Goal: Use online tool/utility: Use online tool/utility

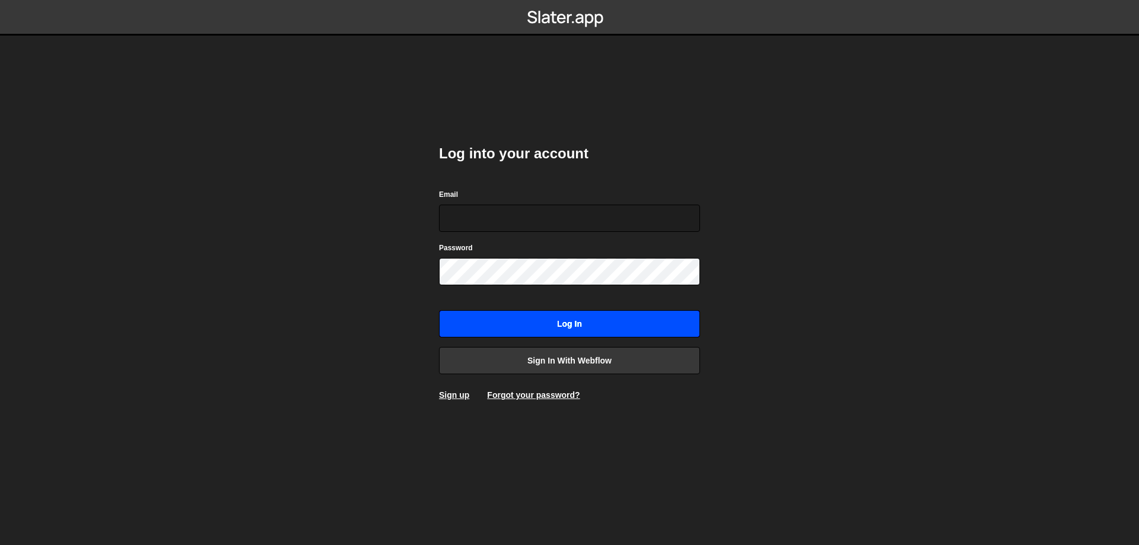
type input "[EMAIL_ADDRESS][DOMAIN_NAME]"
click at [563, 325] on input "Log in" at bounding box center [569, 323] width 261 height 27
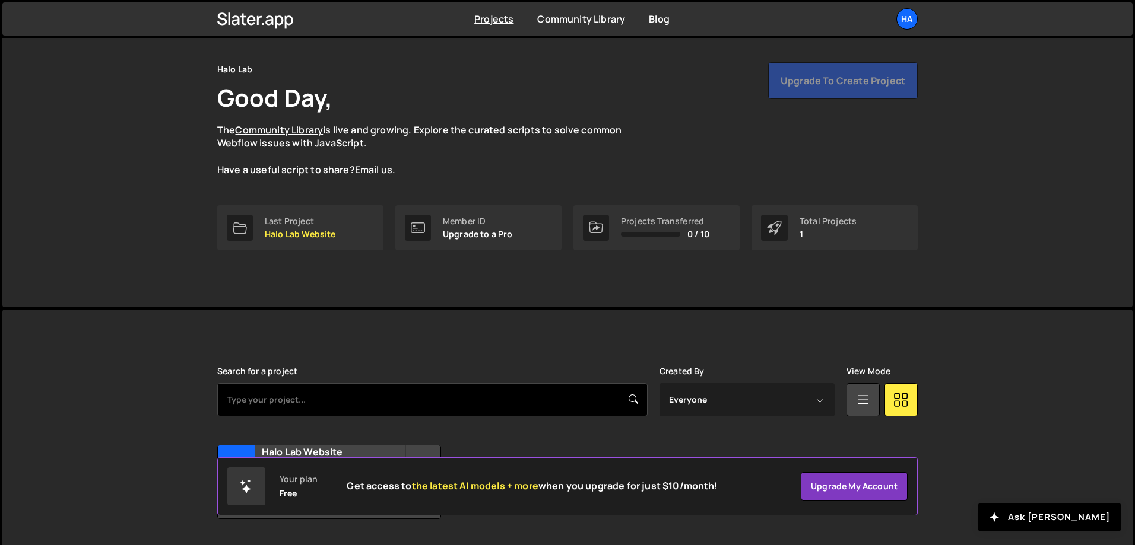
scroll to position [66, 0]
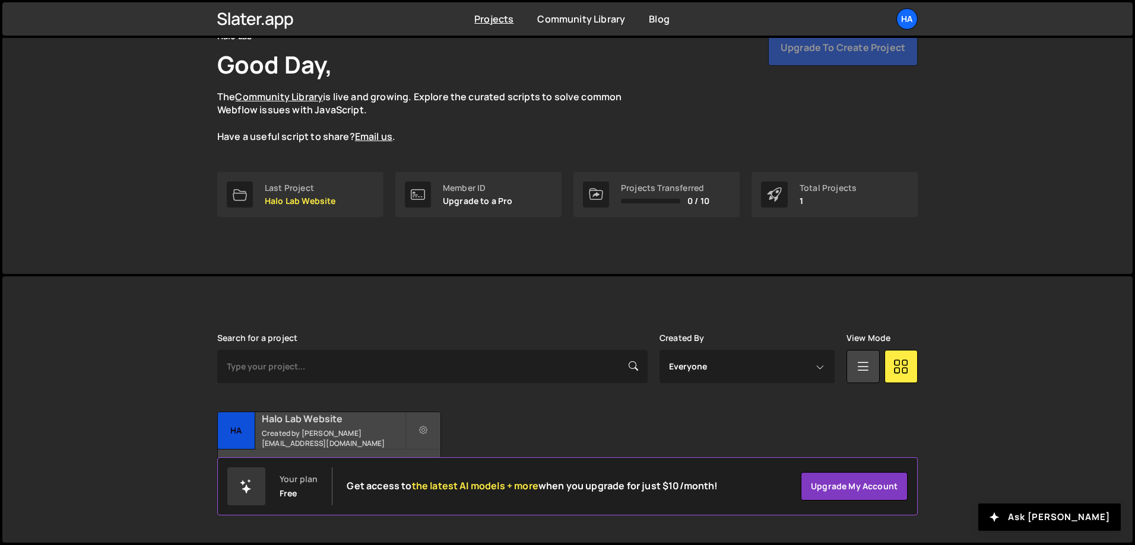
click at [319, 434] on small "Created by sayheyllow@gmail.com" at bounding box center [333, 438] width 143 height 20
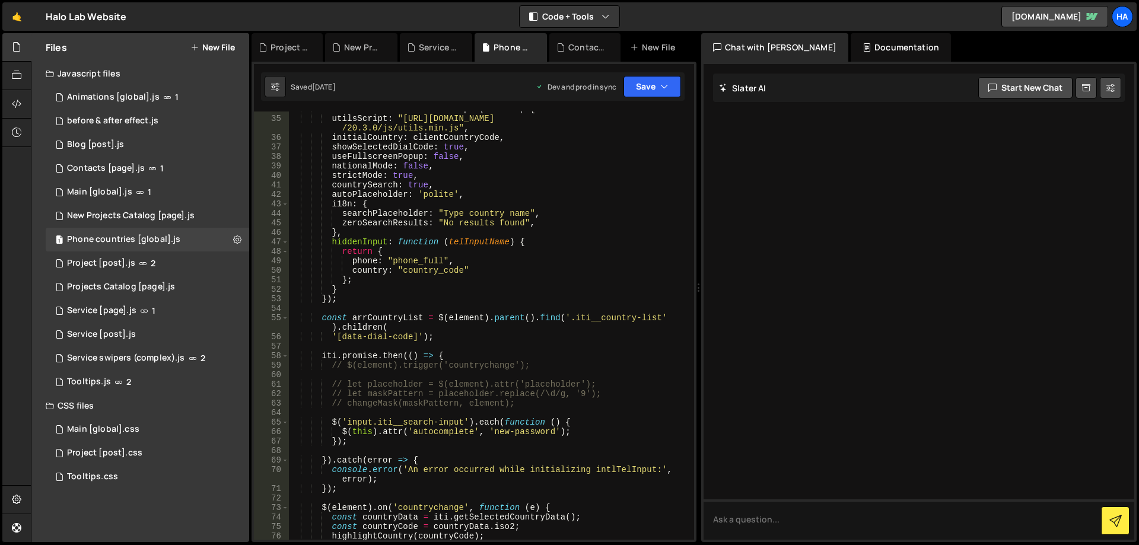
scroll to position [427, 0]
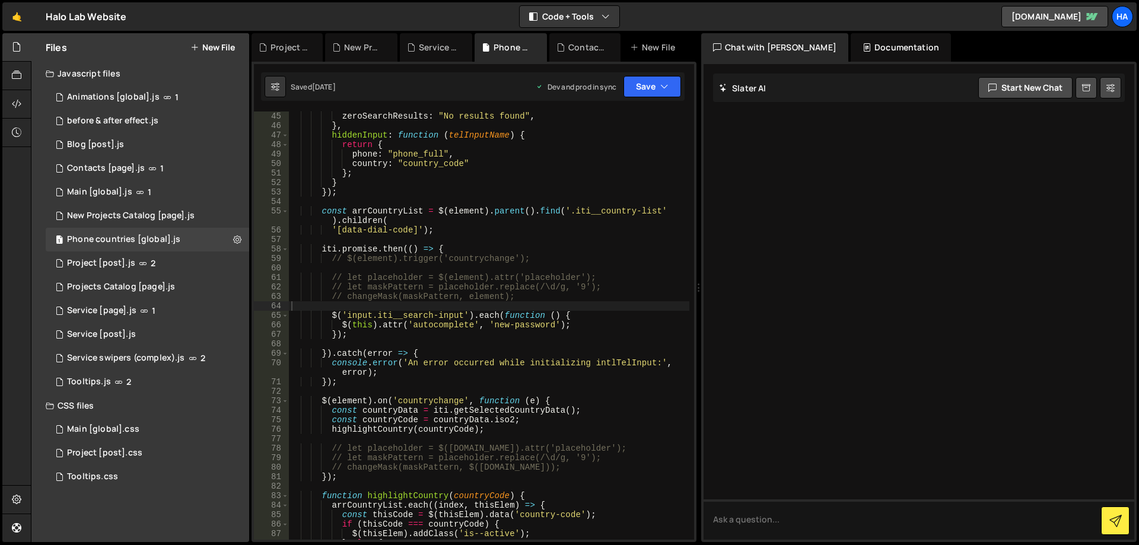
drag, startPoint x: 615, startPoint y: 305, endPoint x: 891, endPoint y: 391, distance: 288.9
click at [891, 391] on div at bounding box center [919, 302] width 431 height 476
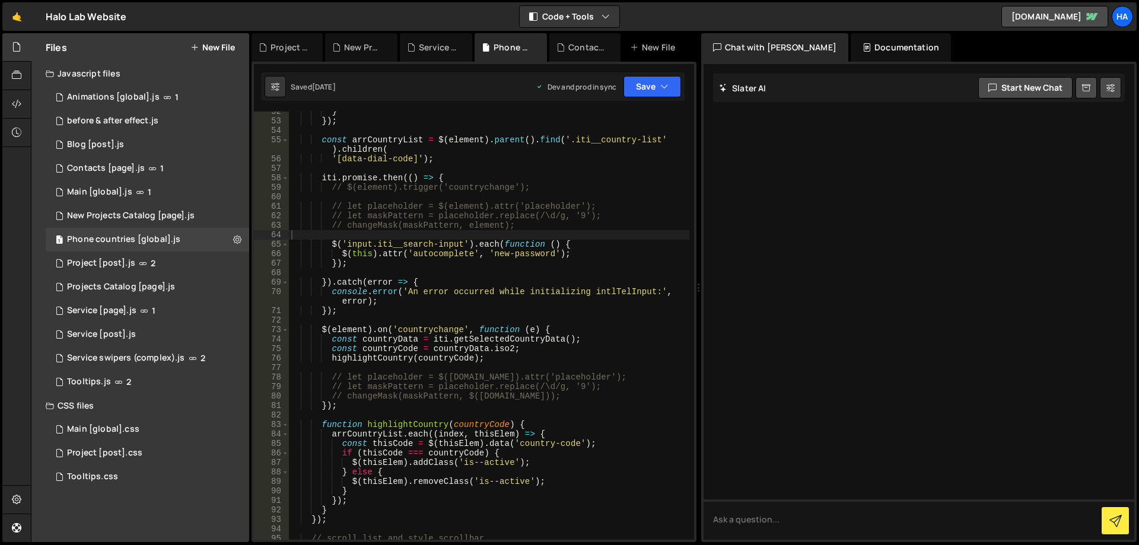
scroll to position [320, 0]
